Goal: Transaction & Acquisition: Book appointment/travel/reservation

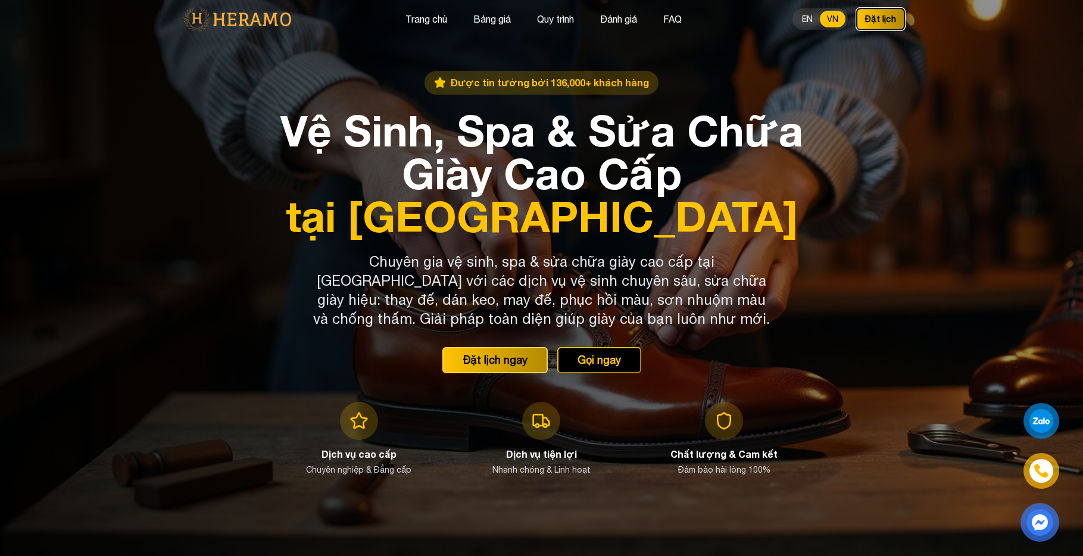
click at [879, 22] on button "Đặt lịch" at bounding box center [880, 19] width 49 height 23
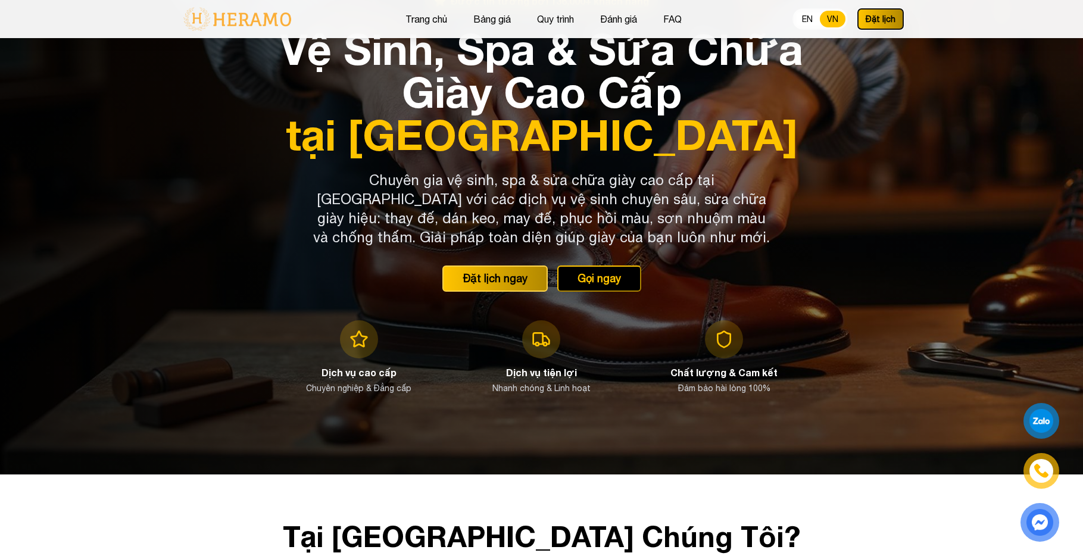
scroll to position [96, 0]
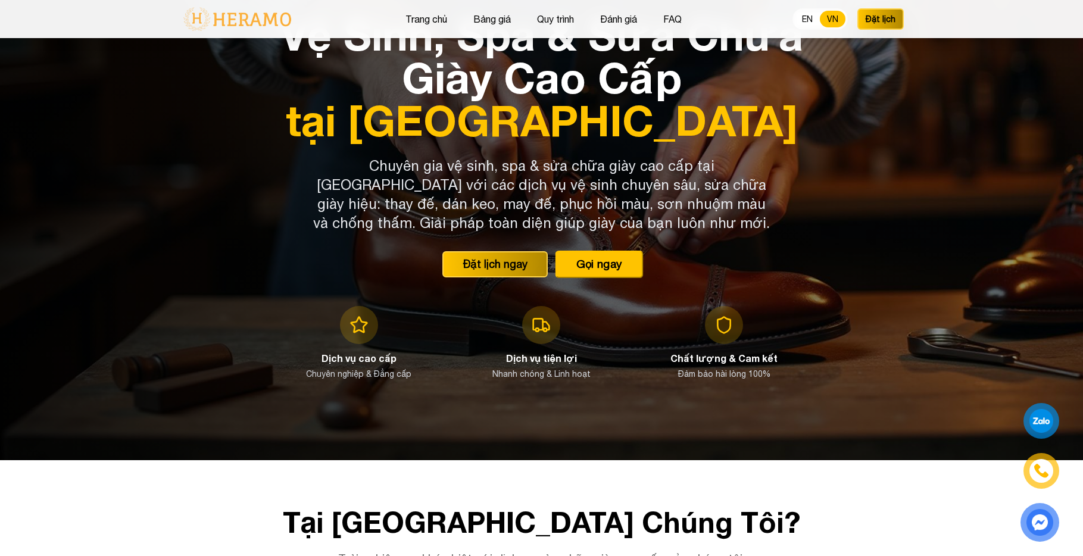
click at [605, 267] on button "Gọi ngay" at bounding box center [599, 264] width 88 height 27
click at [518, 246] on div "Được tin tưởng bởi 136,000+ khách hàng Vệ Sinh, Spa & Sửa Chữa Giày Cao Cấp tại…" at bounding box center [541, 182] width 533 height 414
click at [521, 269] on button "Đặt lịch ngay" at bounding box center [494, 264] width 111 height 27
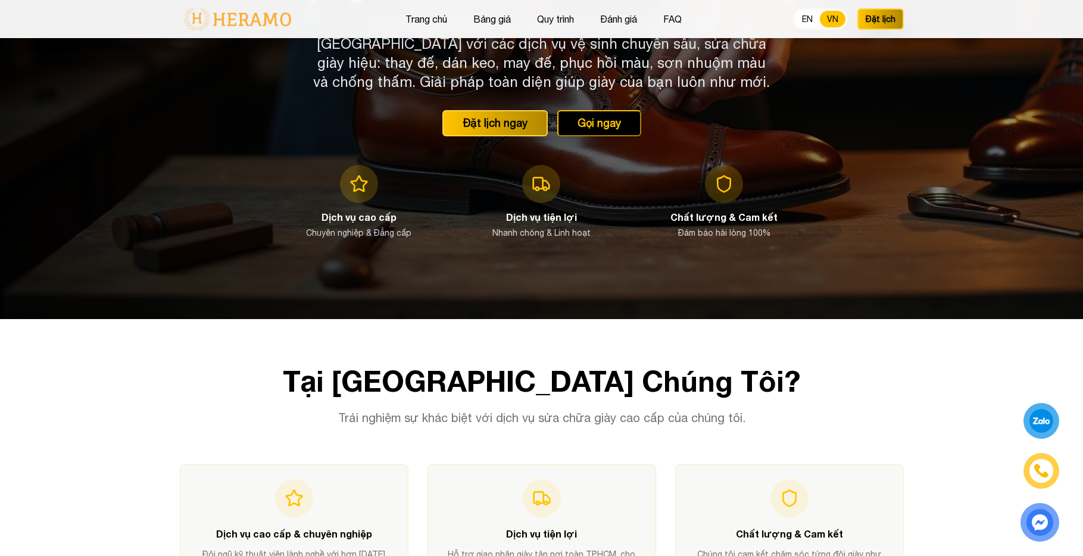
scroll to position [300, 0]
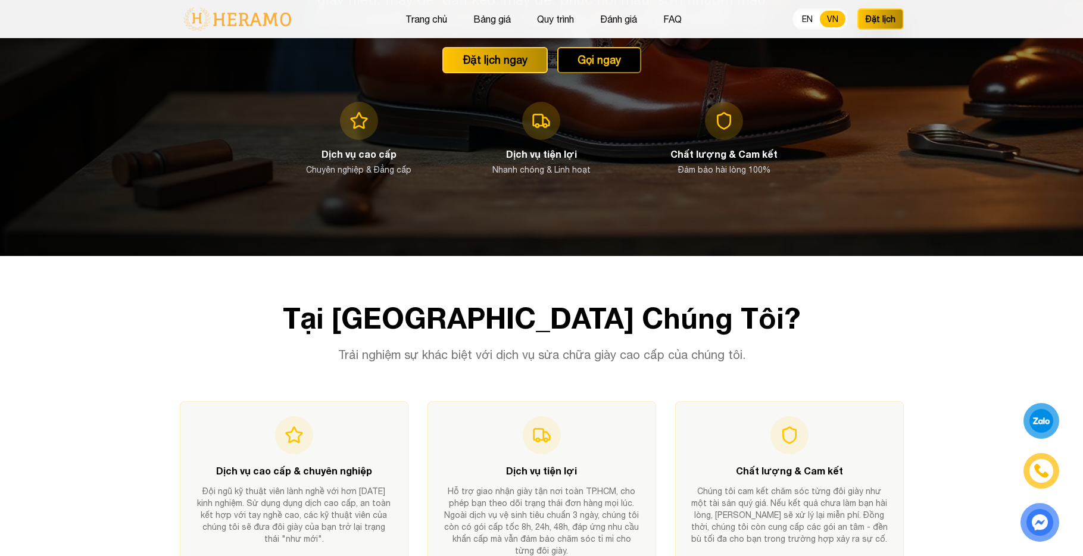
click at [1039, 419] on div at bounding box center [1040, 421] width 29 height 29
click at [1040, 473] on img at bounding box center [1040, 471] width 15 height 16
click at [1038, 516] on img at bounding box center [1040, 522] width 32 height 31
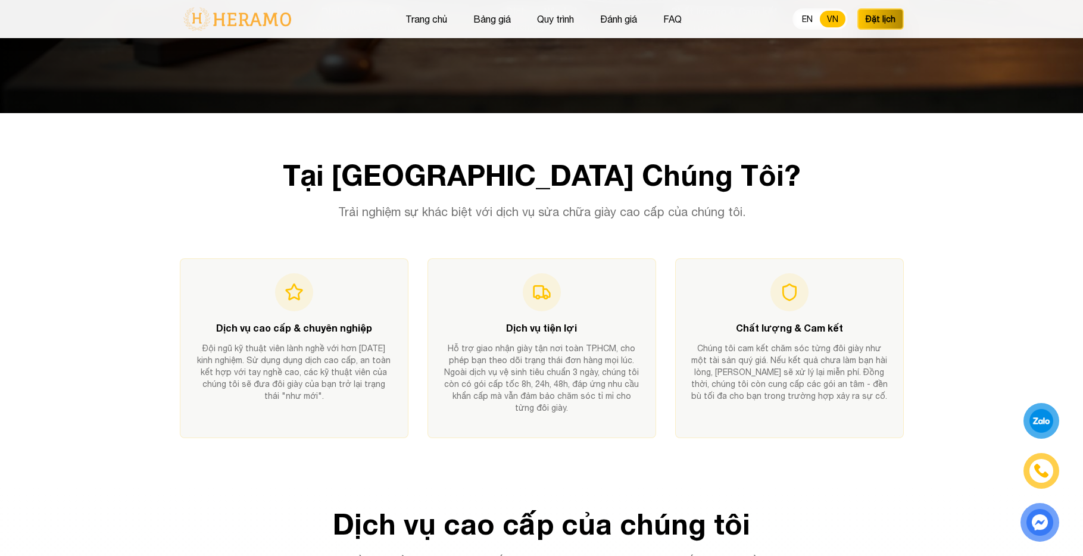
scroll to position [686, 0]
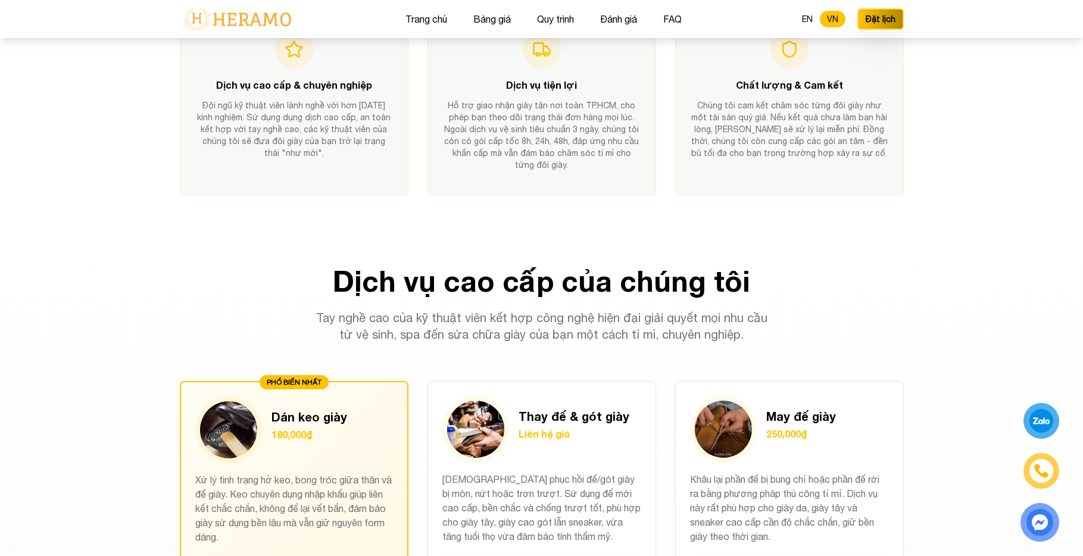
click at [1037, 418] on div at bounding box center [1041, 421] width 29 height 28
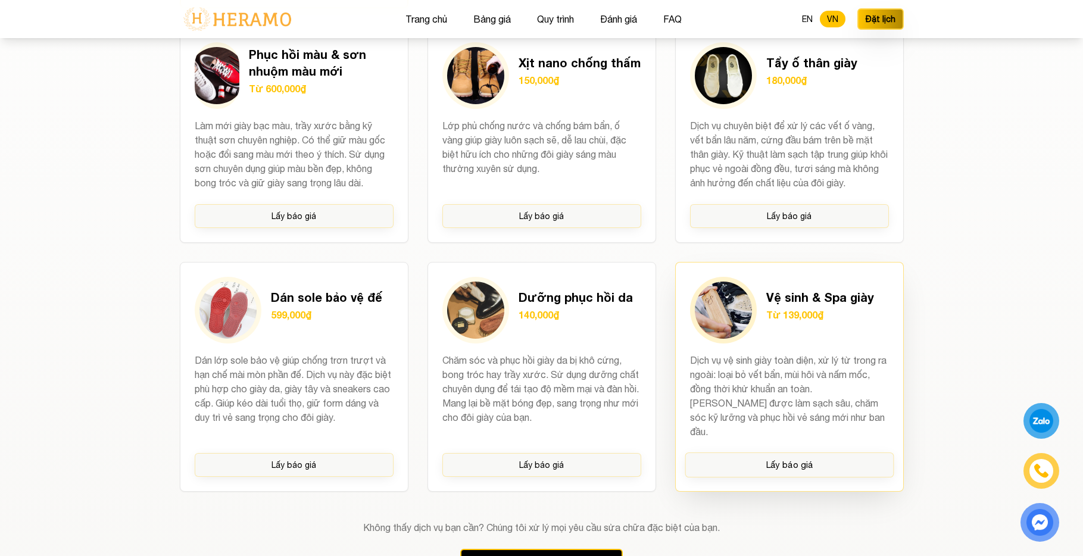
scroll to position [1467, 0]
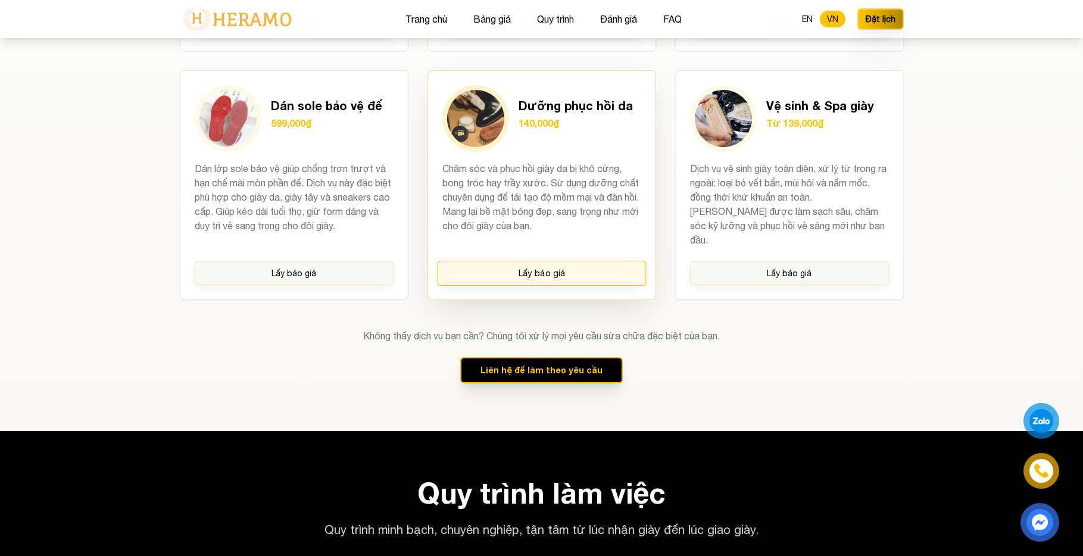
click at [549, 261] on button "Lấy báo giá" at bounding box center [541, 273] width 209 height 25
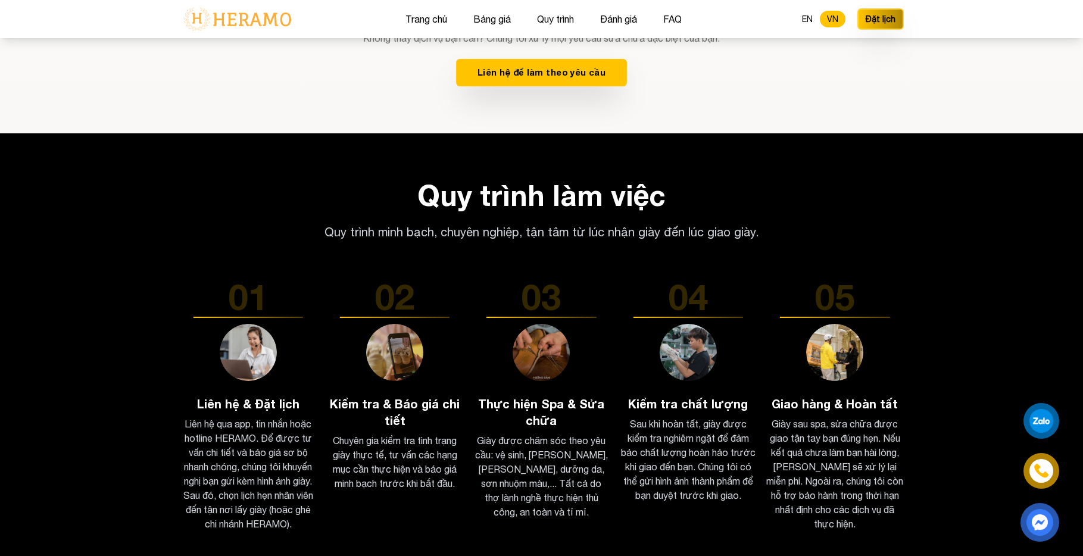
scroll to position [1676, 0]
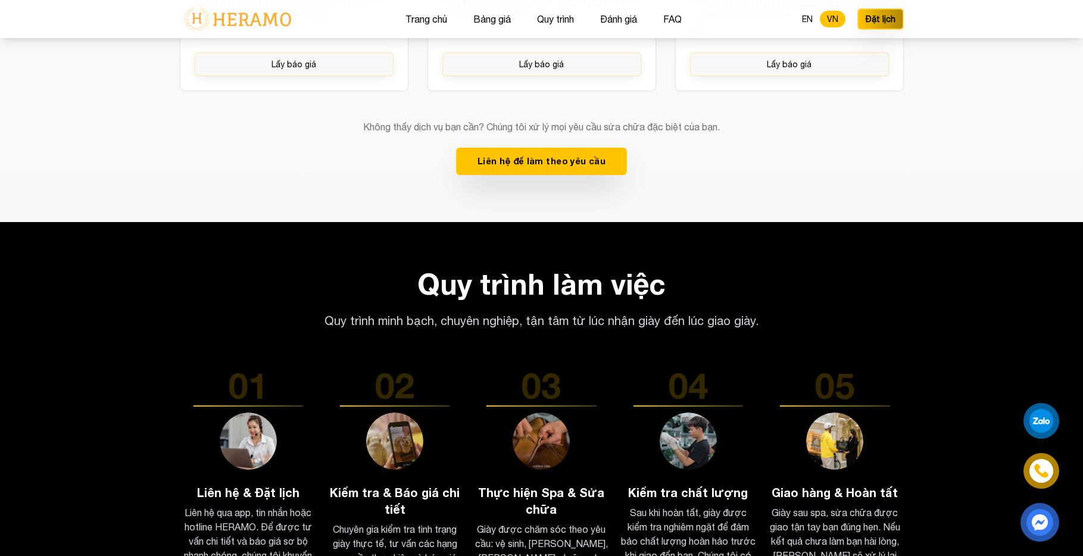
click at [551, 157] on button "Liên hệ để làm theo yêu cầu" at bounding box center [541, 161] width 171 height 27
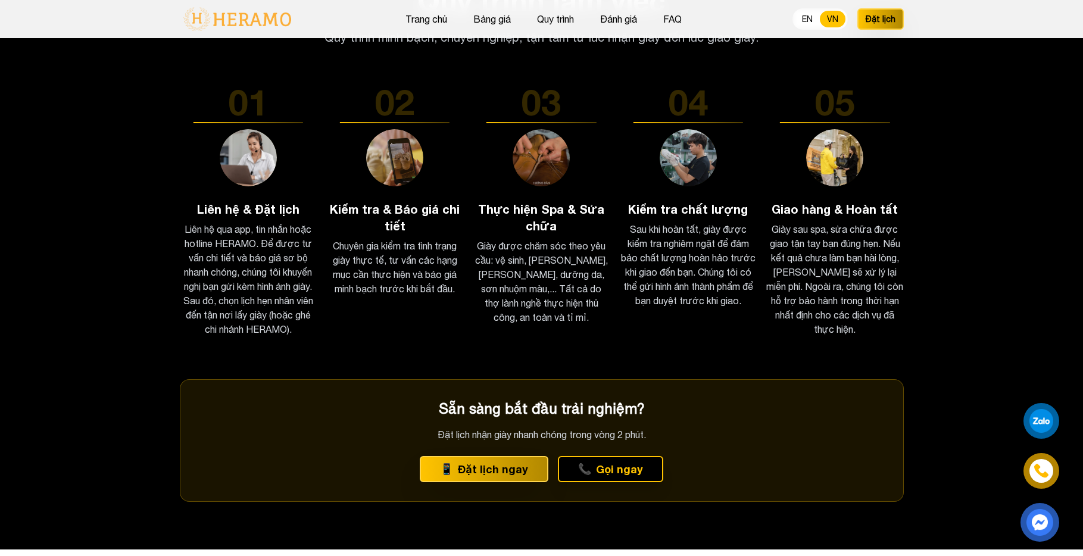
scroll to position [2125, 0]
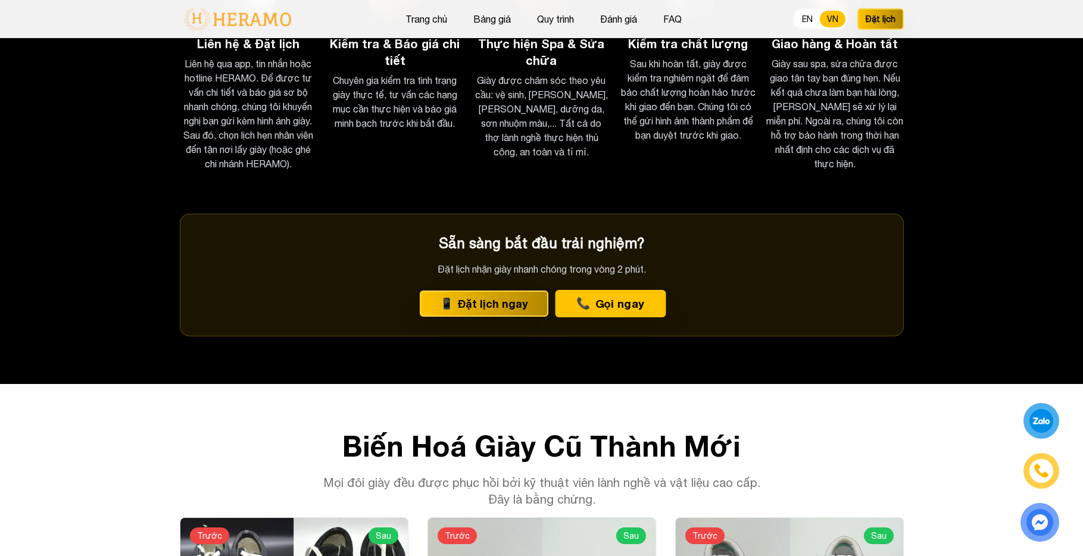
click at [572, 290] on button "📞 Gọi ngay" at bounding box center [610, 303] width 111 height 27
click at [463, 292] on button "📱 Đặt lịch ngay" at bounding box center [484, 303] width 135 height 27
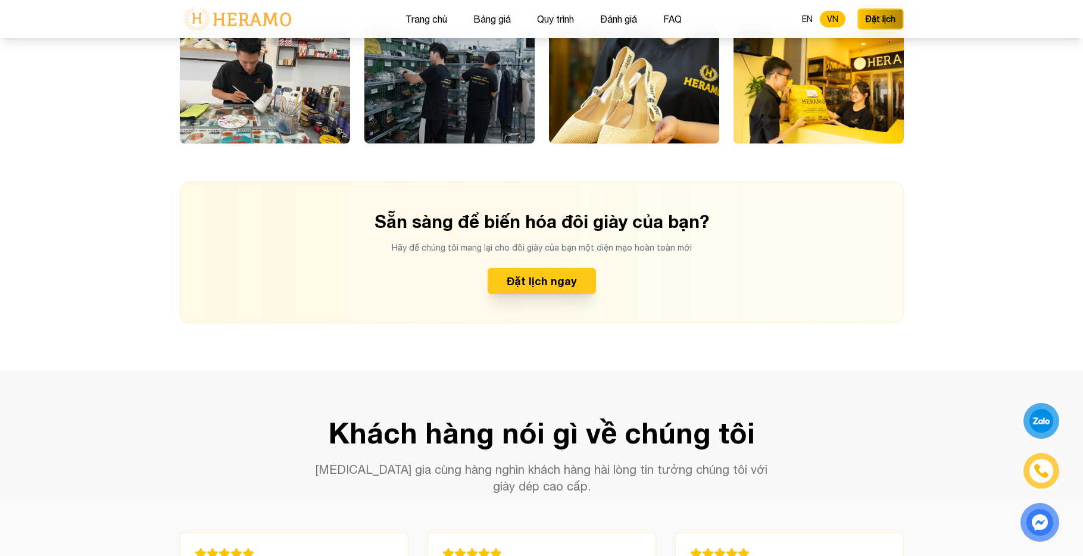
scroll to position [2991, 0]
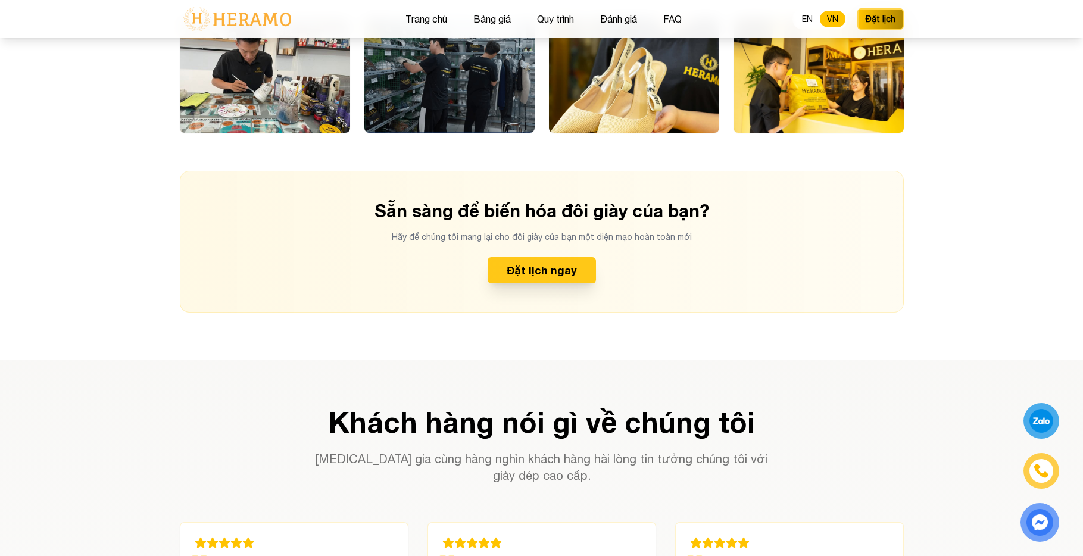
click at [567, 261] on button "Đặt lịch ngay" at bounding box center [542, 270] width 108 height 26
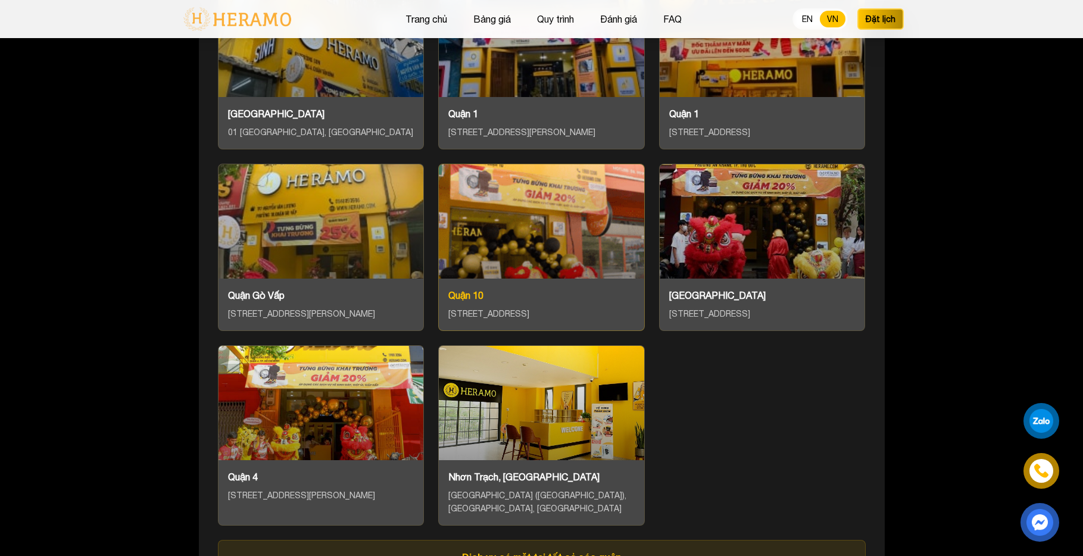
scroll to position [4463, 0]
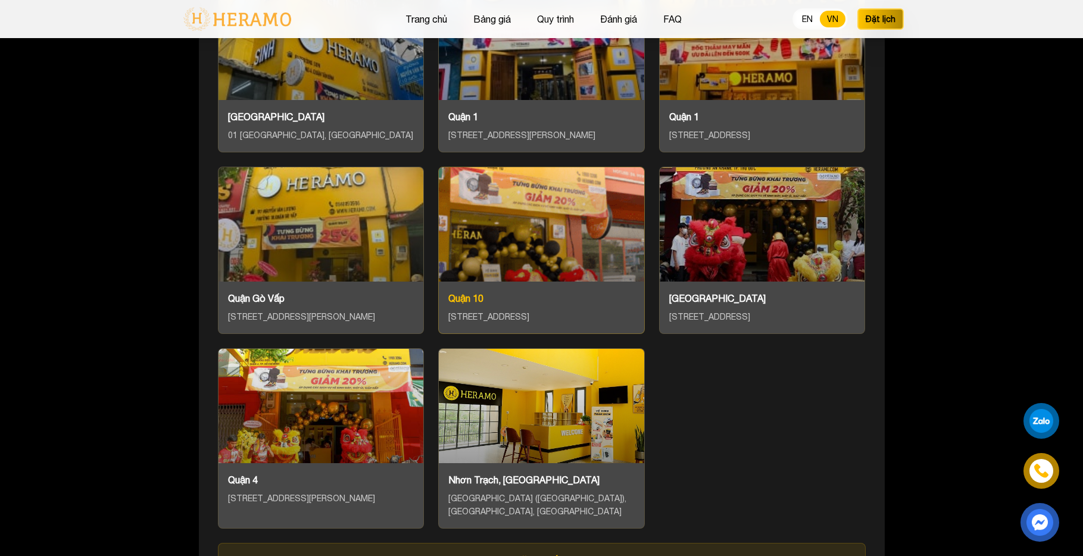
click at [524, 263] on div at bounding box center [541, 224] width 205 height 114
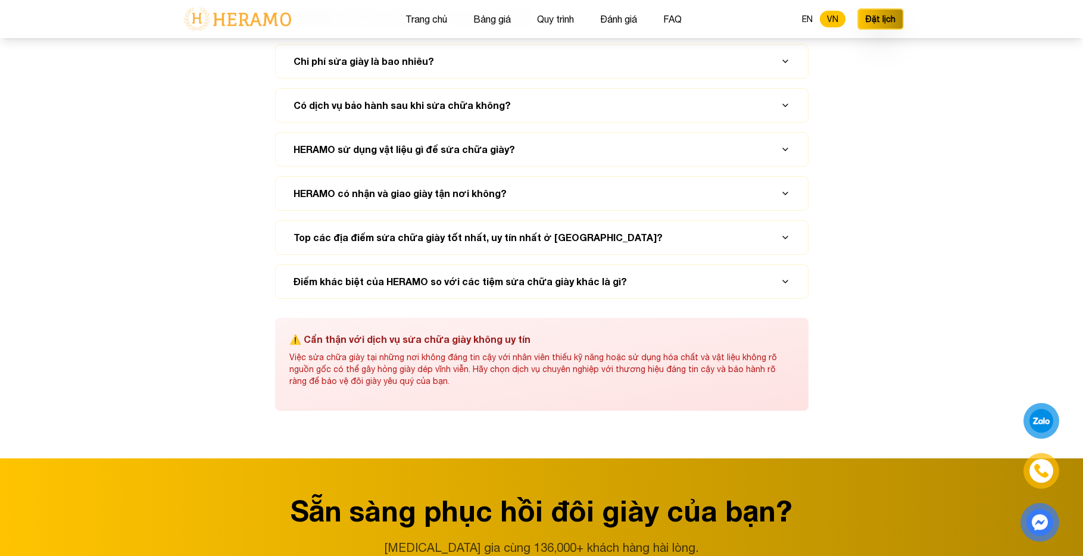
scroll to position [5517, 0]
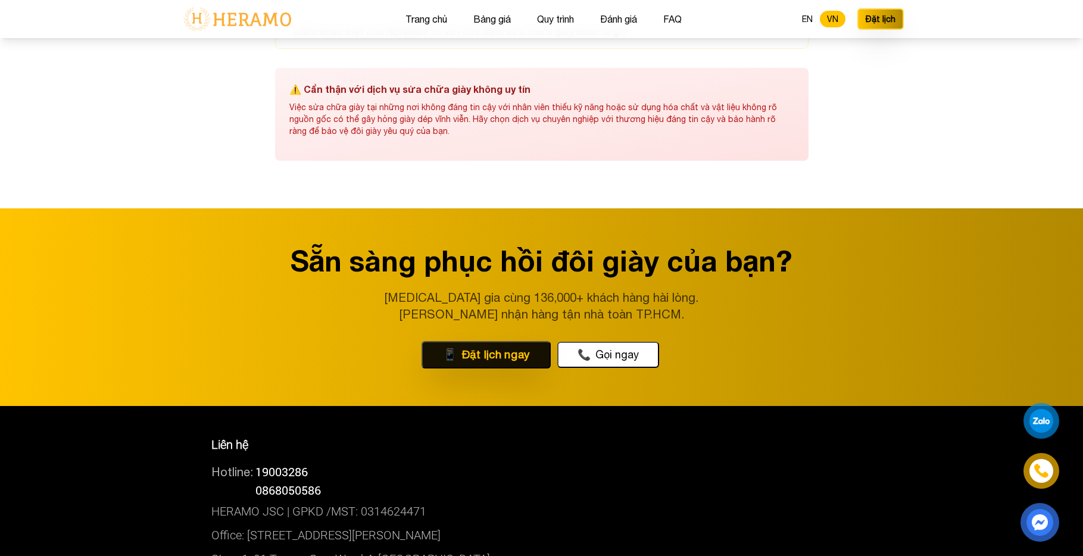
click at [489, 355] on button "📱 Đặt lịch ngay" at bounding box center [485, 354] width 129 height 27
click at [617, 352] on button "📞 Gọi ngay" at bounding box center [608, 355] width 102 height 26
